Goal: Information Seeking & Learning: Learn about a topic

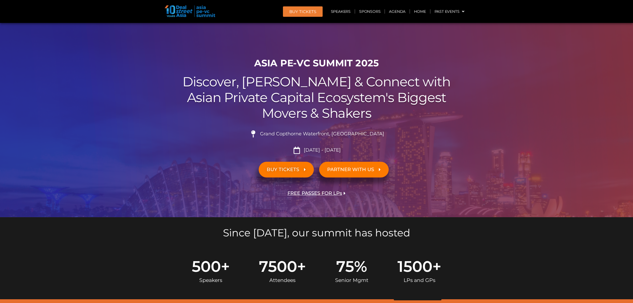
scroll to position [1459, 0]
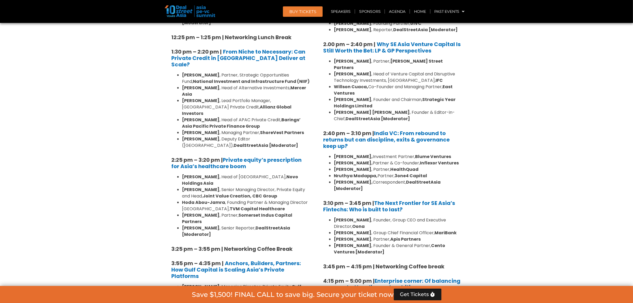
scroll to position [693, 0]
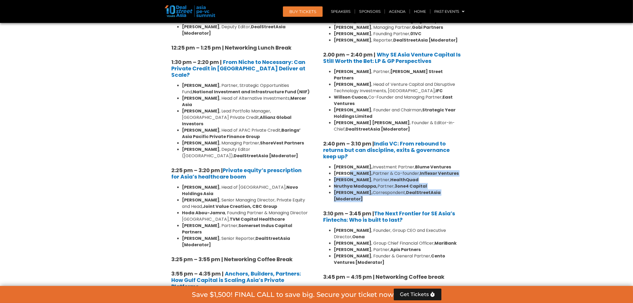
drag, startPoint x: 350, startPoint y: 154, endPoint x: 407, endPoint y: 179, distance: 62.1
click at [407, 179] on ul "Arpit Agarwal, Investment Partner, Blume Ventures Pratip Mazumdar, Partner & Co…" at bounding box center [392, 183] width 139 height 38
click at [407, 189] on li "Vibhuti Sharma, Correspondent, DealStreetAsia [Moderator]" at bounding box center [398, 195] width 128 height 13
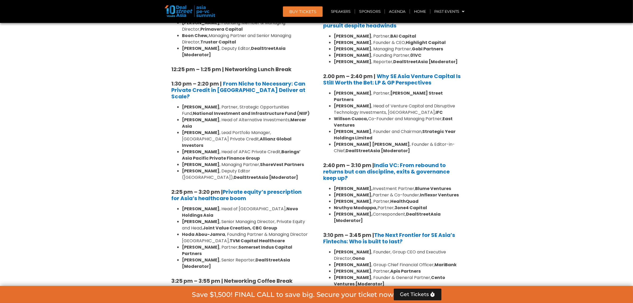
scroll to position [660, 0]
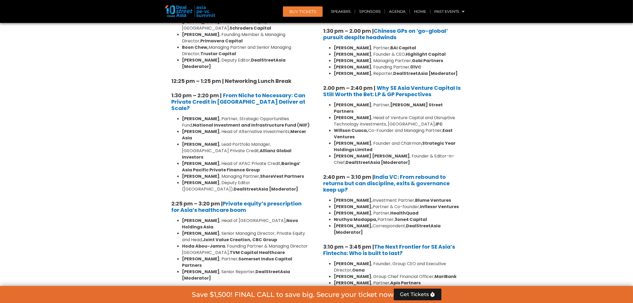
click at [279, 243] on li "Hoda Abou-Jamra , Founding Partner & Managing Director Southeast Asia, TVM Capi…" at bounding box center [246, 249] width 128 height 13
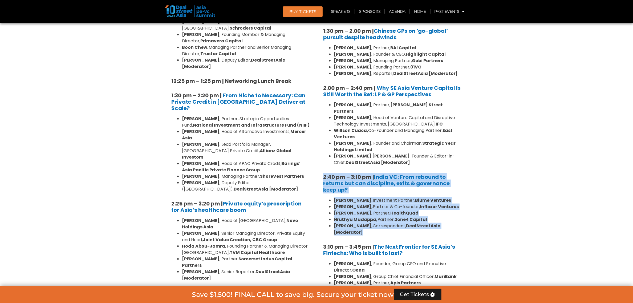
drag, startPoint x: 370, startPoint y: 210, endPoint x: 323, endPoint y: 156, distance: 71.4
click at [323, 156] on div "8:00 am – 9:00 am | Registration & Networking Coffee 9:00 am – 9:15 am | Welcom…" at bounding box center [392, 65] width 147 height 697
copy div "2:40 pm – 3:10 pm | India VC: From rebound to returns but can discipline, exits…"
click at [404, 216] on strong "3one4 Capital" at bounding box center [411, 219] width 33 height 6
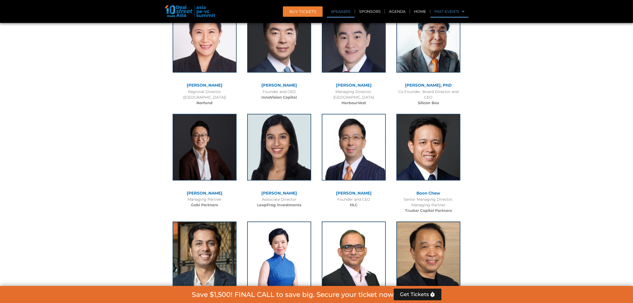
scroll to position [688, 0]
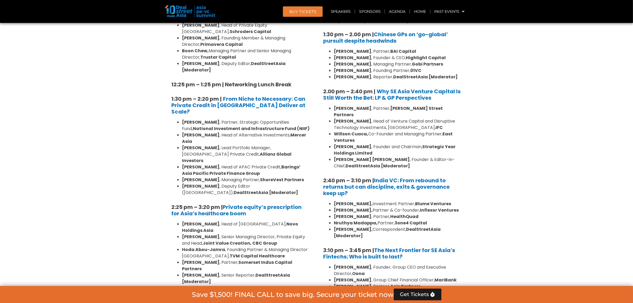
scroll to position [655, 0]
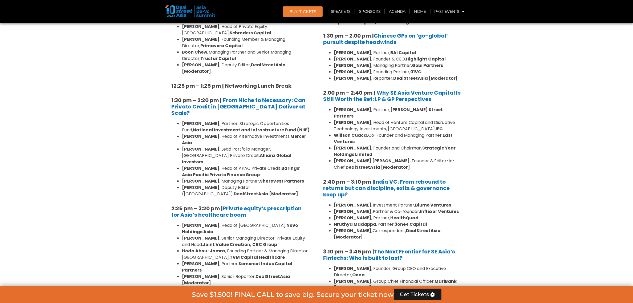
drag, startPoint x: 574, startPoint y: 86, endPoint x: 567, endPoint y: 86, distance: 6.9
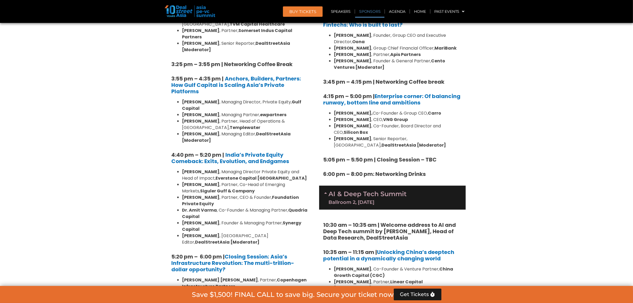
click at [372, 16] on link "Sponsors" at bounding box center [369, 11] width 29 height 12
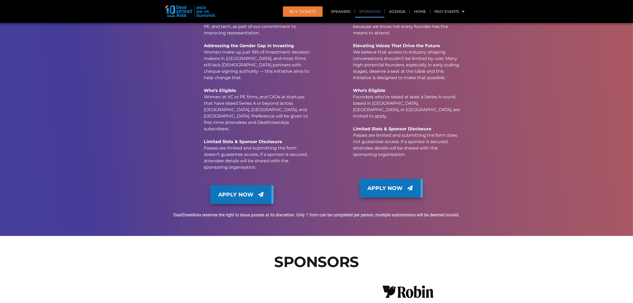
scroll to position [6629, 0]
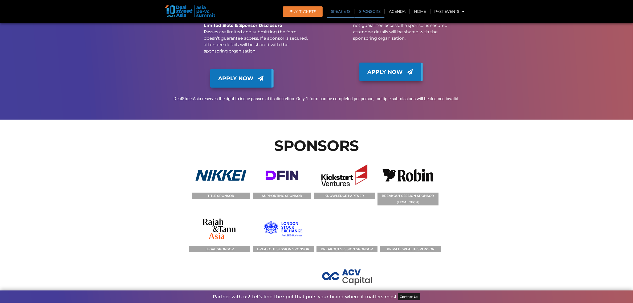
scroll to position [5467, 0]
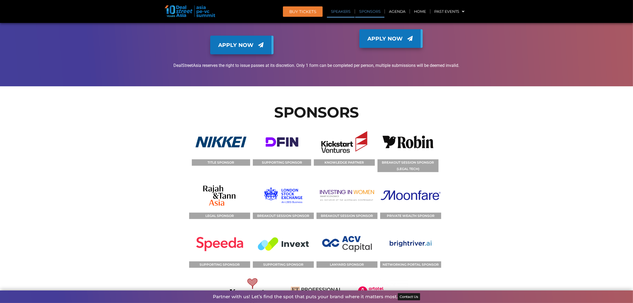
click at [552, 139] on section "SPONSORS TITLE SPONSOR SUPPORTING SPONSOR KNOWLEDGE PARTNER BREAKOUT SESSION SP…" at bounding box center [316, 252] width 633 height 333
click at [476, 197] on section "SPONSORS TITLE SPONSOR SUPPORTING SPONSOR KNOWLEDGE PARTNER BREAKOUT SESSION SP…" at bounding box center [316, 252] width 633 height 333
click at [367, 11] on link "Sponsors" at bounding box center [369, 11] width 29 height 12
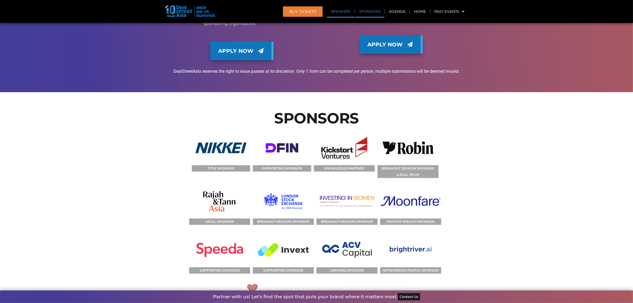
click at [341, 12] on link "Speakers" at bounding box center [341, 11] width 28 height 12
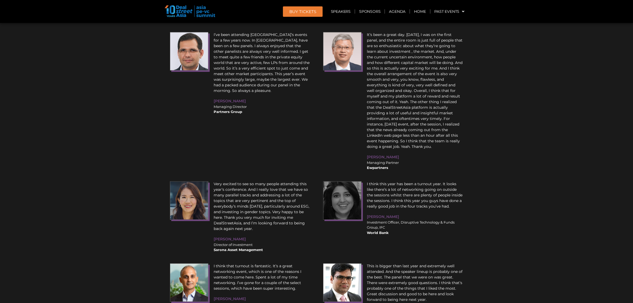
scroll to position [898, 0]
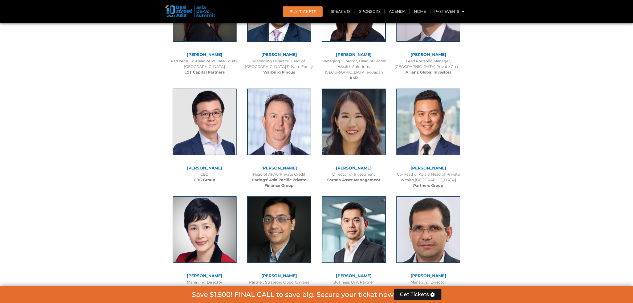
scroll to position [831, 0]
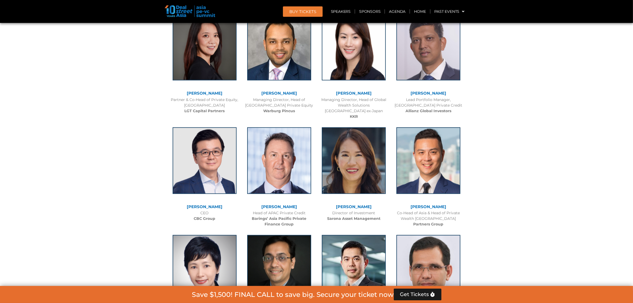
drag, startPoint x: 524, startPoint y: 226, endPoint x: 520, endPoint y: 227, distance: 4.1
